Goal: Find specific page/section: Find specific page/section

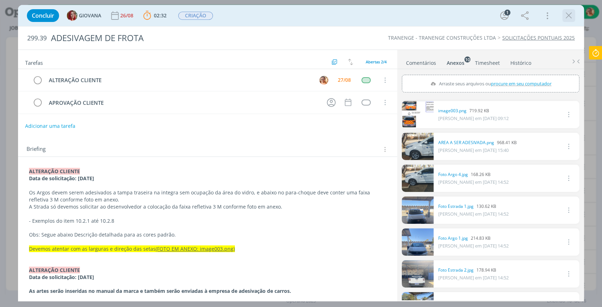
click at [570, 14] on icon "dialog" at bounding box center [569, 15] width 11 height 11
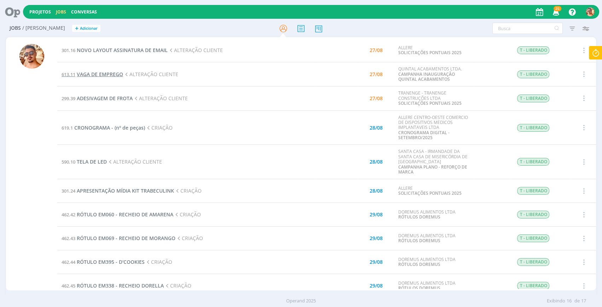
drag, startPoint x: 108, startPoint y: 73, endPoint x: 113, endPoint y: 74, distance: 4.8
click at [113, 74] on span "VAGA DE EMPREGO" at bounding box center [100, 74] width 46 height 7
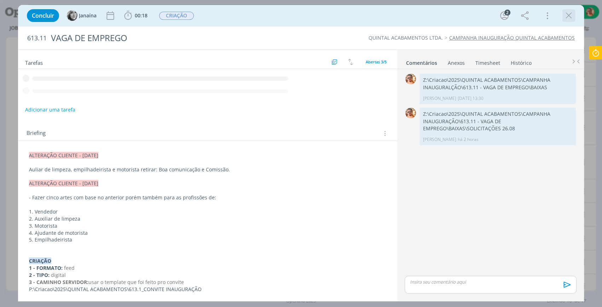
click at [572, 14] on icon "dialog" at bounding box center [569, 15] width 11 height 11
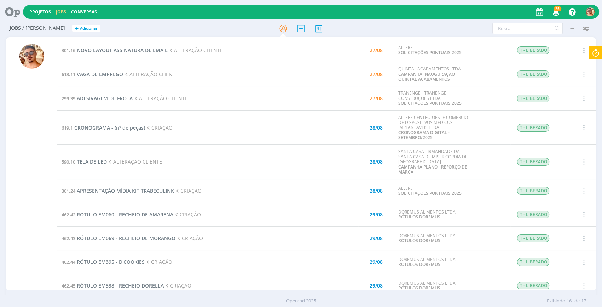
click at [118, 96] on span "ADESIVAGEM DE FROTA" at bounding box center [105, 98] width 56 height 7
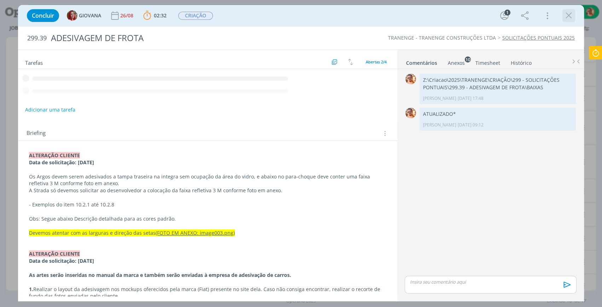
click at [569, 17] on icon "dialog" at bounding box center [569, 15] width 11 height 11
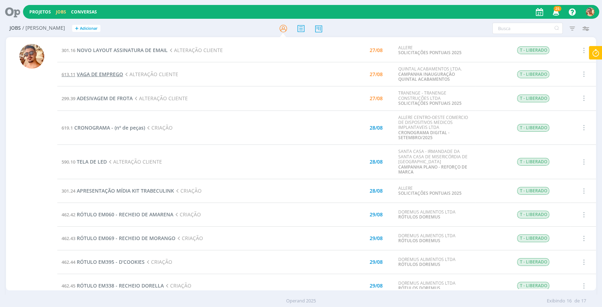
click at [96, 74] on span "VAGA DE EMPREGO" at bounding box center [100, 74] width 46 height 7
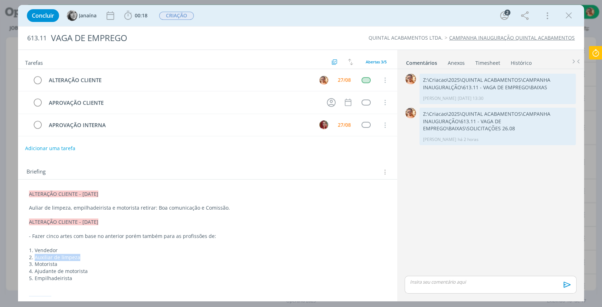
drag, startPoint x: 82, startPoint y: 258, endPoint x: 35, endPoint y: 256, distance: 47.1
click at [35, 256] on p "2. Auxiliar de limpeza" at bounding box center [207, 257] width 357 height 7
copy p "Auxiliar de limpeza"
drag, startPoint x: 60, startPoint y: 279, endPoint x: 35, endPoint y: 279, distance: 25.1
click at [35, 279] on p "5. Empilhadeirista" at bounding box center [207, 278] width 357 height 7
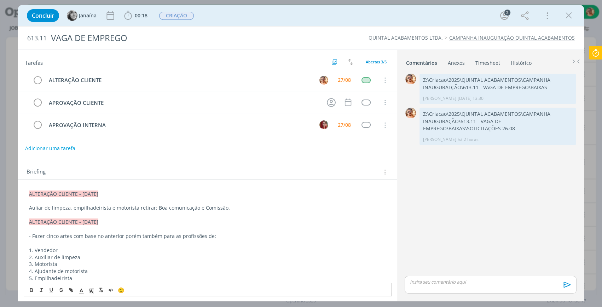
drag, startPoint x: 60, startPoint y: 278, endPoint x: 142, endPoint y: 282, distance: 81.5
click at [142, 282] on p "dialog" at bounding box center [207, 285] width 357 height 7
drag, startPoint x: 77, startPoint y: 278, endPoint x: 35, endPoint y: 276, distance: 42.5
click at [35, 276] on p "5. Empilhadeirista" at bounding box center [207, 278] width 357 height 7
copy p "Empilhadeirista"
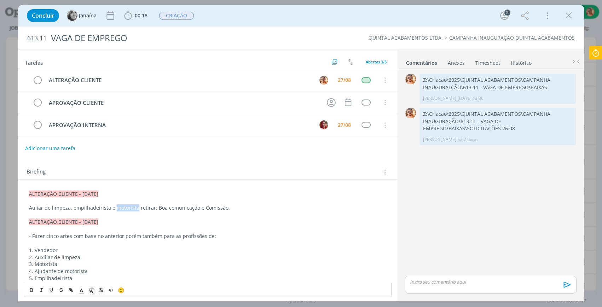
drag, startPoint x: 113, startPoint y: 208, endPoint x: 134, endPoint y: 208, distance: 21.2
click at [134, 208] on p "Auliar de limpeza, empilhadeirista e motorista retirar: Boa comunicação e Comis…" at bounding box center [207, 207] width 357 height 7
drag, startPoint x: 58, startPoint y: 265, endPoint x: 34, endPoint y: 266, distance: 23.7
click at [34, 266] on p "3. Motorista" at bounding box center [207, 263] width 357 height 7
copy p "Motorista"
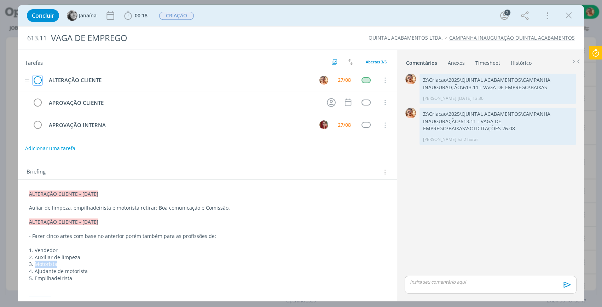
click at [40, 81] on icon "dialog" at bounding box center [38, 80] width 10 height 11
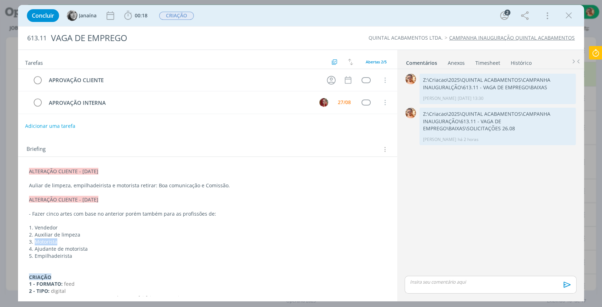
drag, startPoint x: 566, startPoint y: 16, endPoint x: 582, endPoint y: 25, distance: 18.3
click at [566, 15] on icon "dialog" at bounding box center [569, 15] width 11 height 11
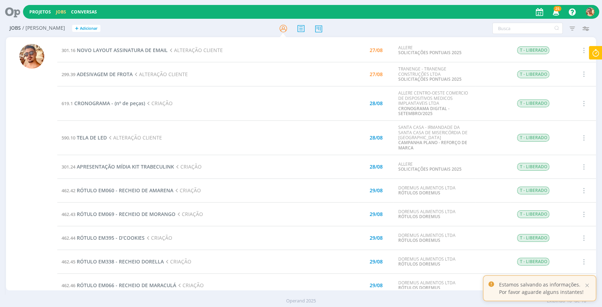
click at [594, 51] on div "Projetos Jobs Conversas 25 Notificações Central de Ajuda Área de Membros Implan…" at bounding box center [301, 153] width 602 height 307
click at [594, 51] on icon at bounding box center [595, 53] width 13 height 14
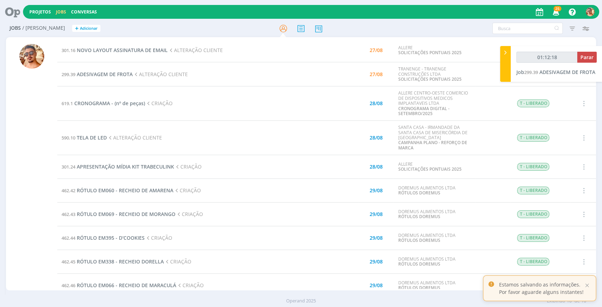
click at [406, 33] on div "Filtros Filtrar [GEOGRAPHIC_DATA] Tipo Jobs e Tarefas Data Personalizado a Situ…" at bounding box center [498, 28] width 190 height 11
click at [121, 73] on span "ADESIVAGEM DE FROTA" at bounding box center [105, 74] width 56 height 7
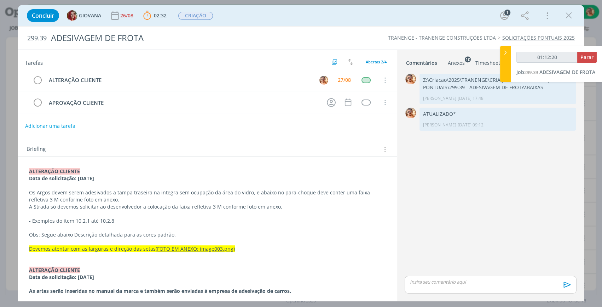
drag, startPoint x: 471, startPoint y: 58, endPoint x: 456, endPoint y: 62, distance: 16.2
click at [462, 61] on li "Anexos 10" at bounding box center [462, 61] width 28 height 10
drag, startPoint x: 456, startPoint y: 62, endPoint x: 449, endPoint y: 63, distance: 6.5
click at [449, 63] on div "Anexos 10" at bounding box center [456, 62] width 17 height 7
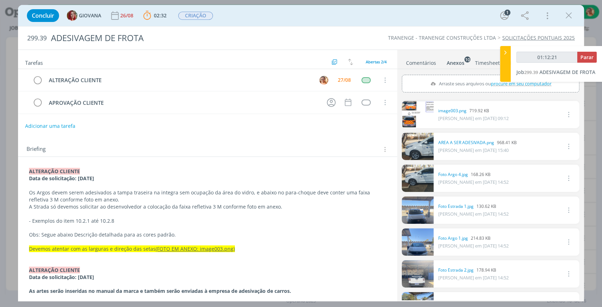
type input "01:12:22"
click at [502, 53] on icon at bounding box center [505, 52] width 7 height 7
